Goal: Check status

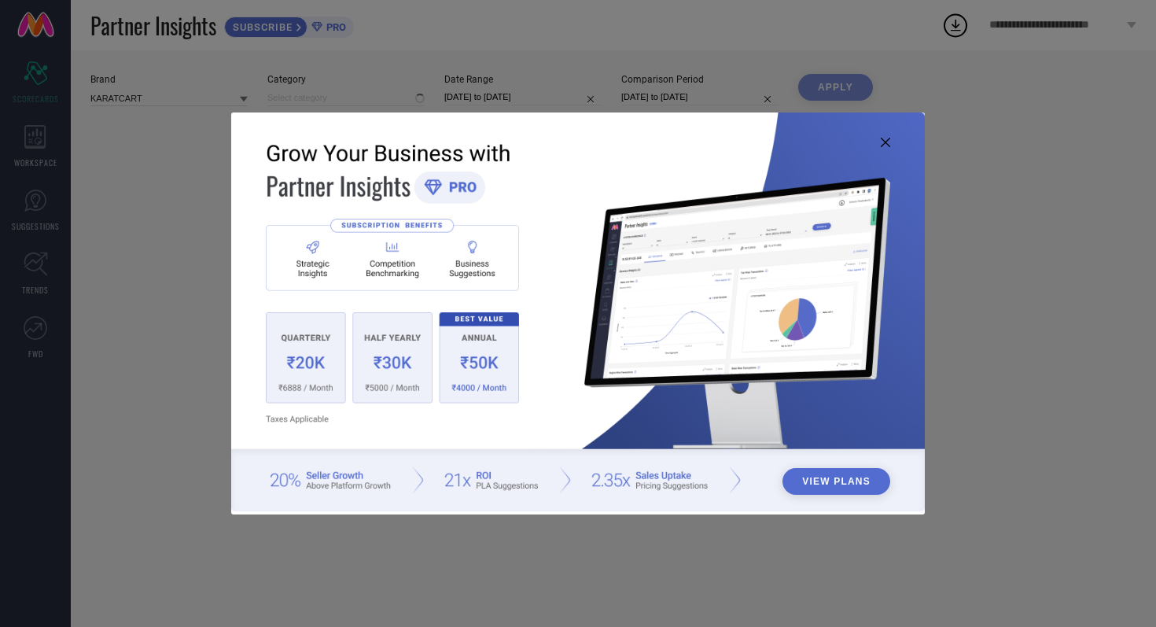
type input "All"
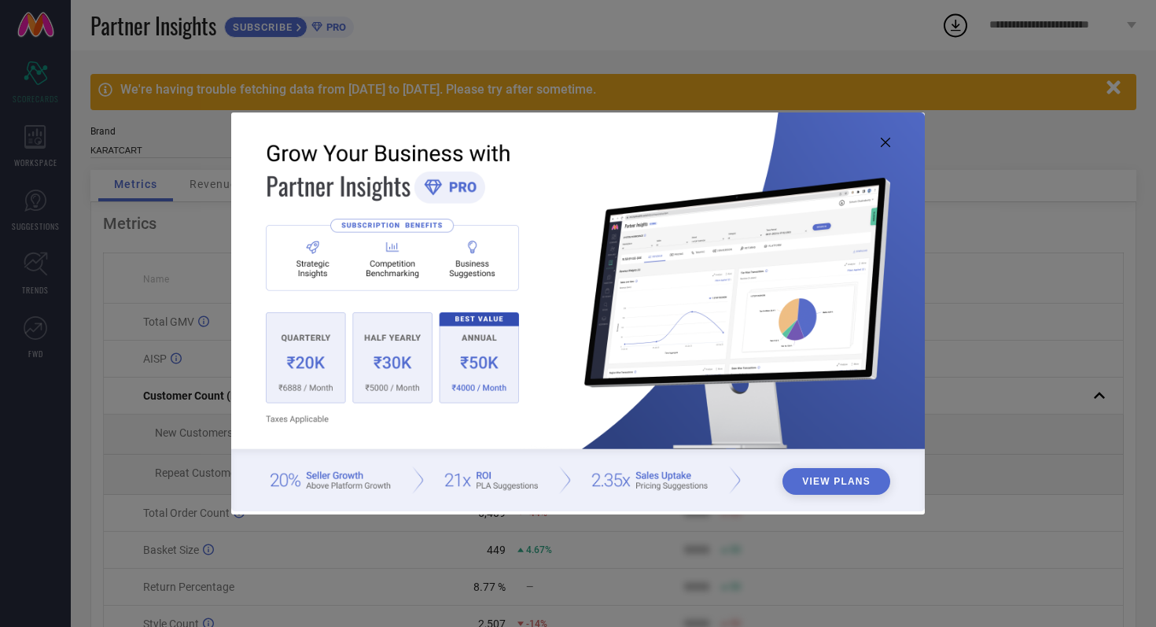
click at [886, 141] on icon at bounding box center [885, 142] width 9 height 9
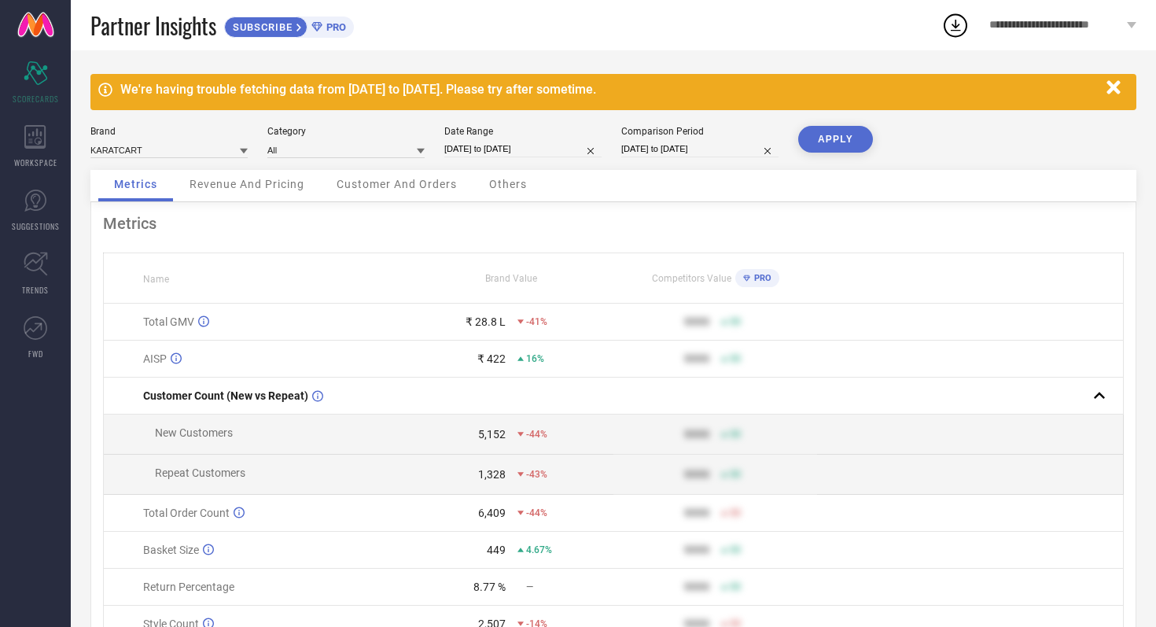
select select "7"
select select "2025"
select select "8"
select select "2025"
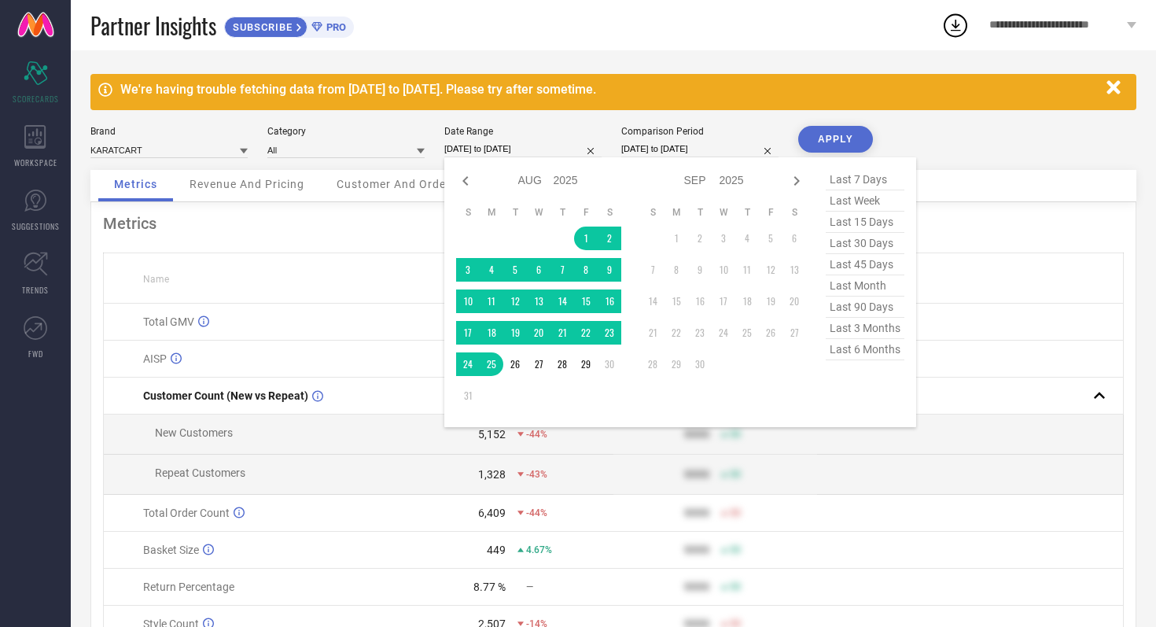
click at [561, 147] on input "[DATE] to [DATE]" at bounding box center [522, 149] width 157 height 17
click at [586, 244] on td "1" at bounding box center [586, 238] width 24 height 24
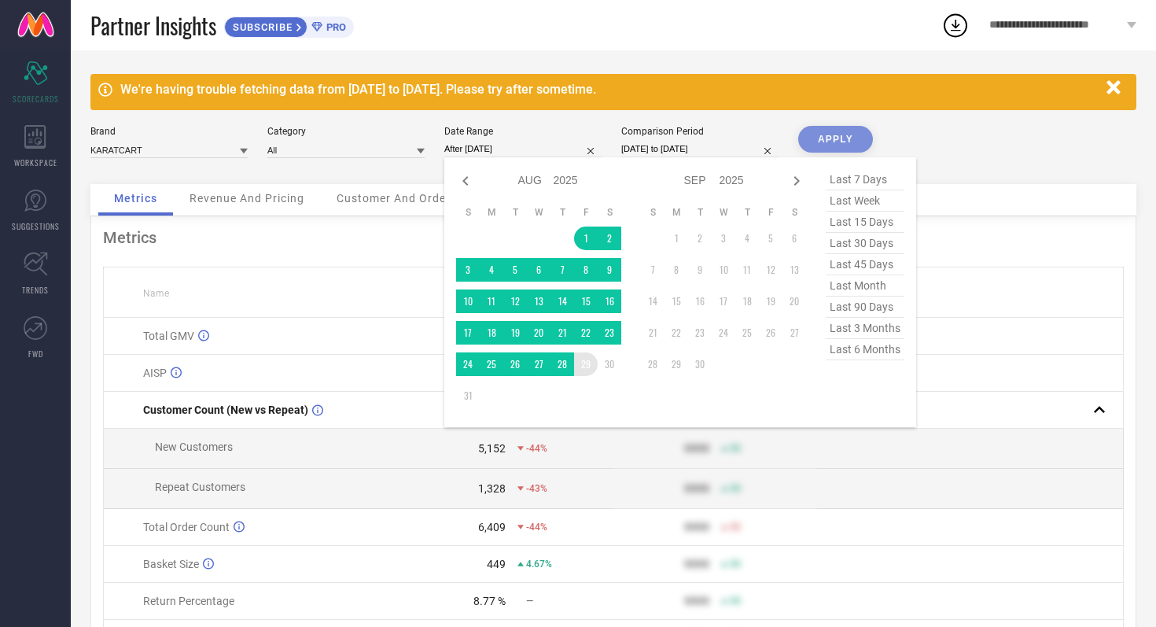
type input "01-08-2025 to 29-08-2025"
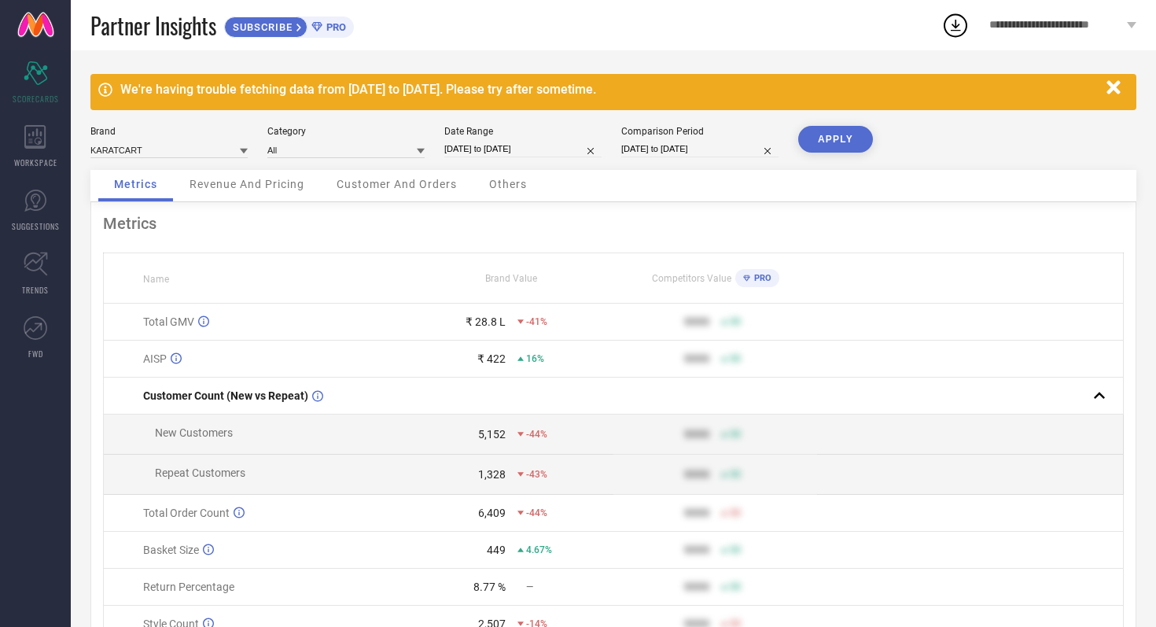
select select "7"
select select "2024"
select select "8"
select select "2024"
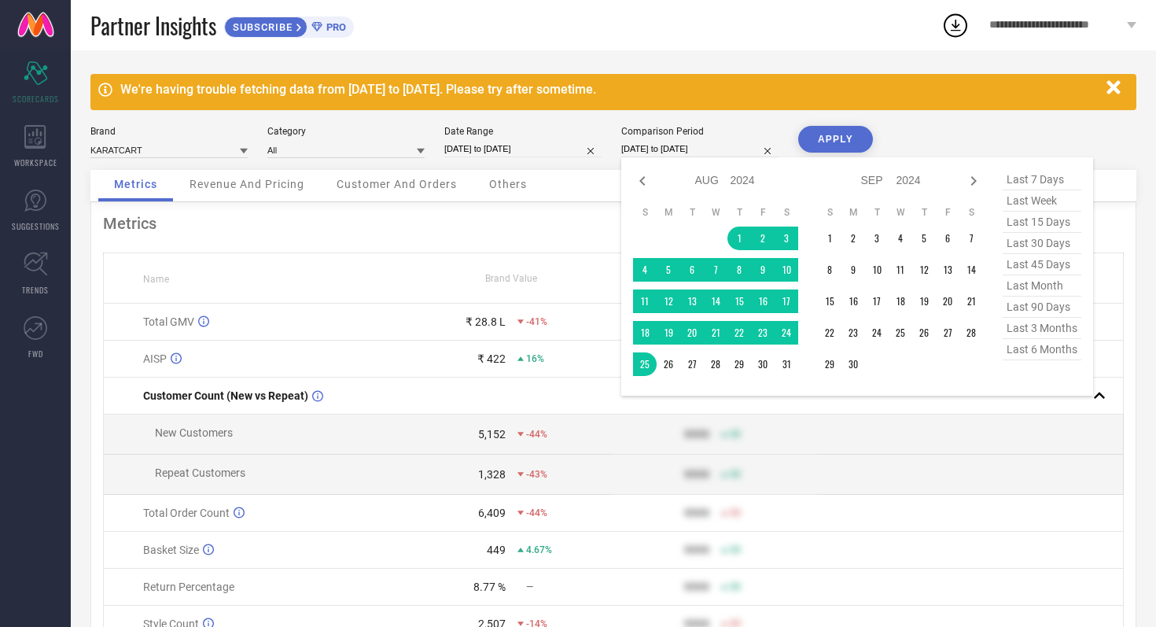
click at [724, 155] on input "[DATE] to [DATE]" at bounding box center [699, 149] width 157 height 17
click at [733, 238] on td "1" at bounding box center [739, 238] width 24 height 24
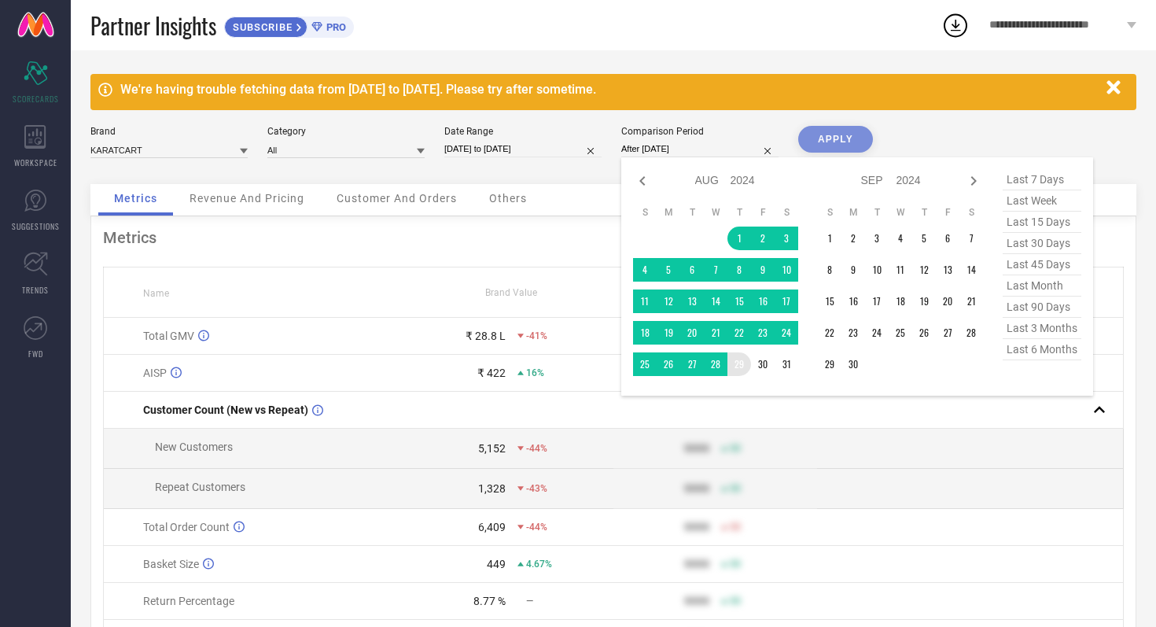
type input "01-08-2024 to 29-08-2024"
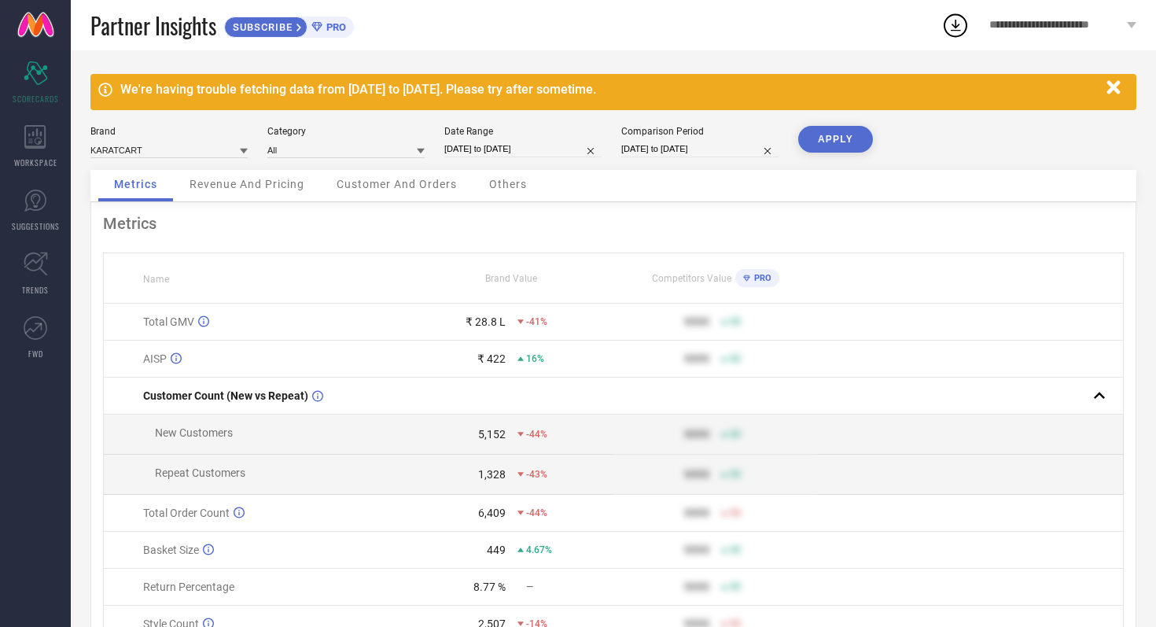
click at [818, 143] on button "APPLY" at bounding box center [835, 139] width 75 height 27
